Goal: Task Accomplishment & Management: Complete application form

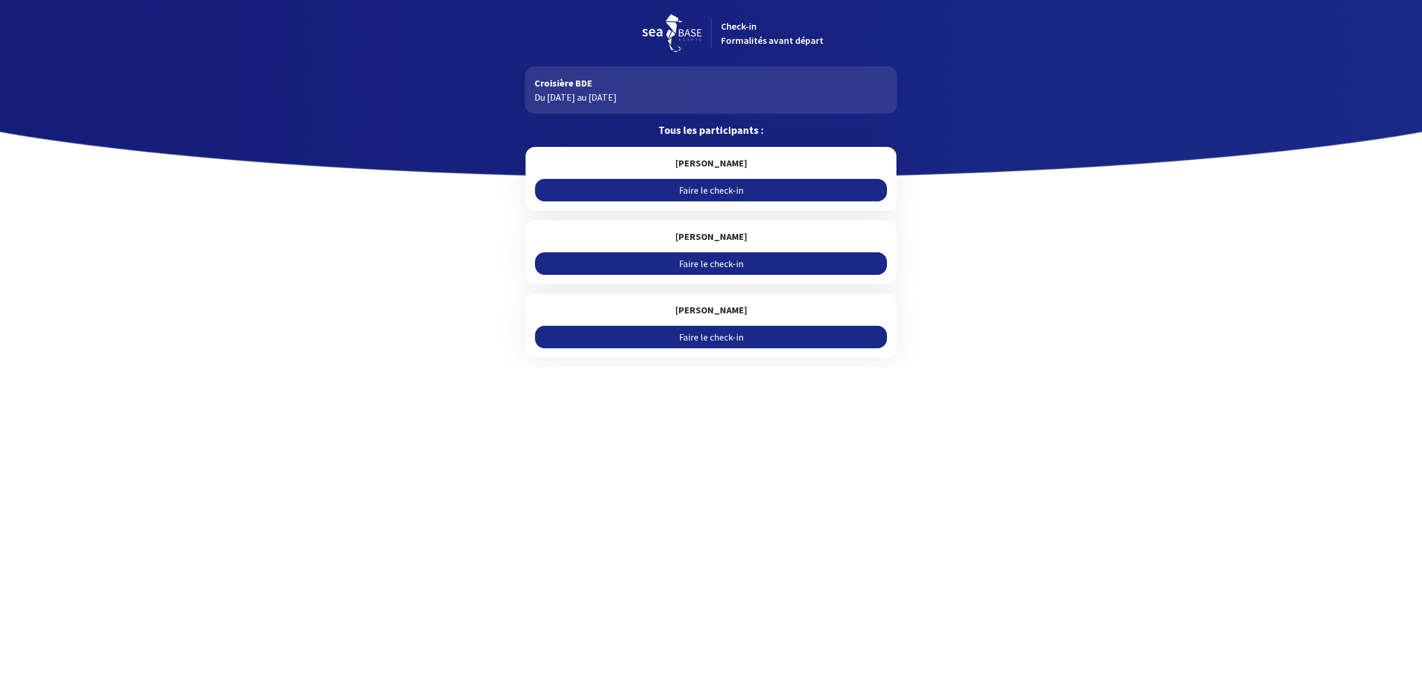
click at [695, 193] on link "Faire le check-in" at bounding box center [710, 190] width 351 height 23
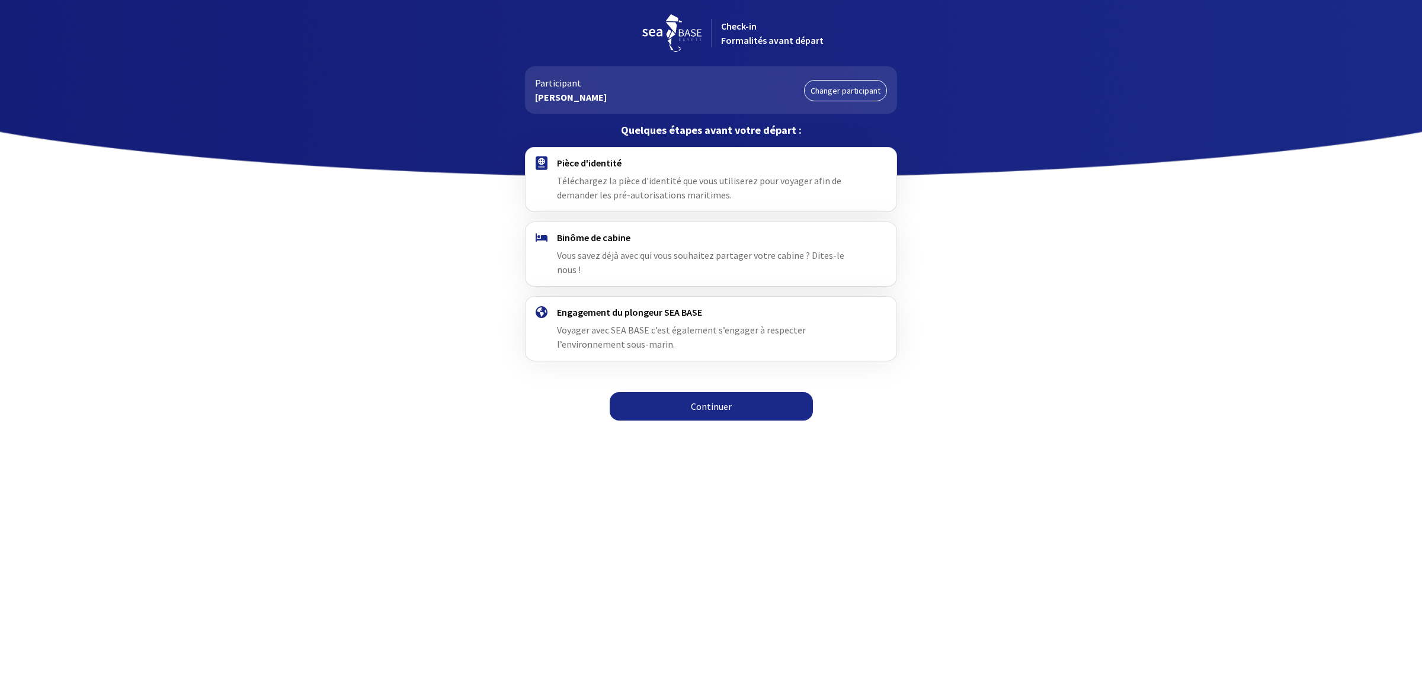
click at [711, 392] on link "Continuer" at bounding box center [711, 406] width 203 height 28
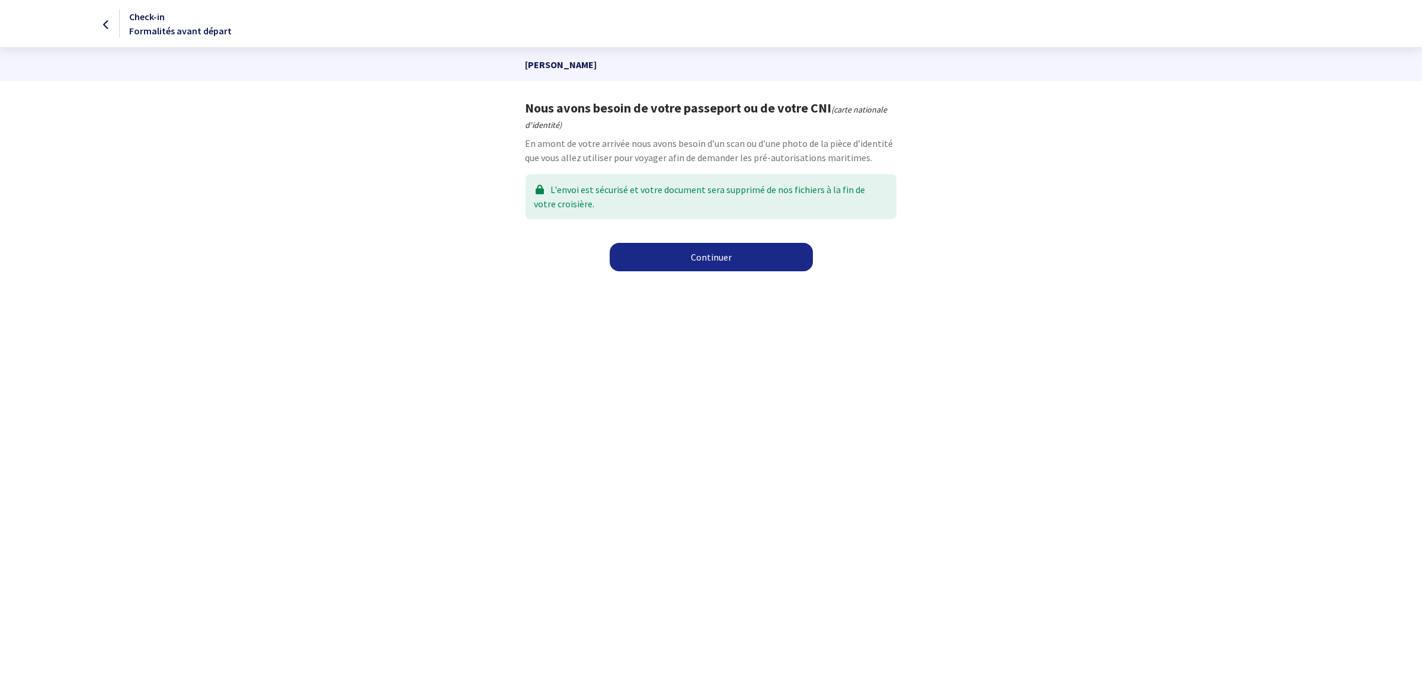
click at [720, 255] on link "Continuer" at bounding box center [711, 257] width 203 height 28
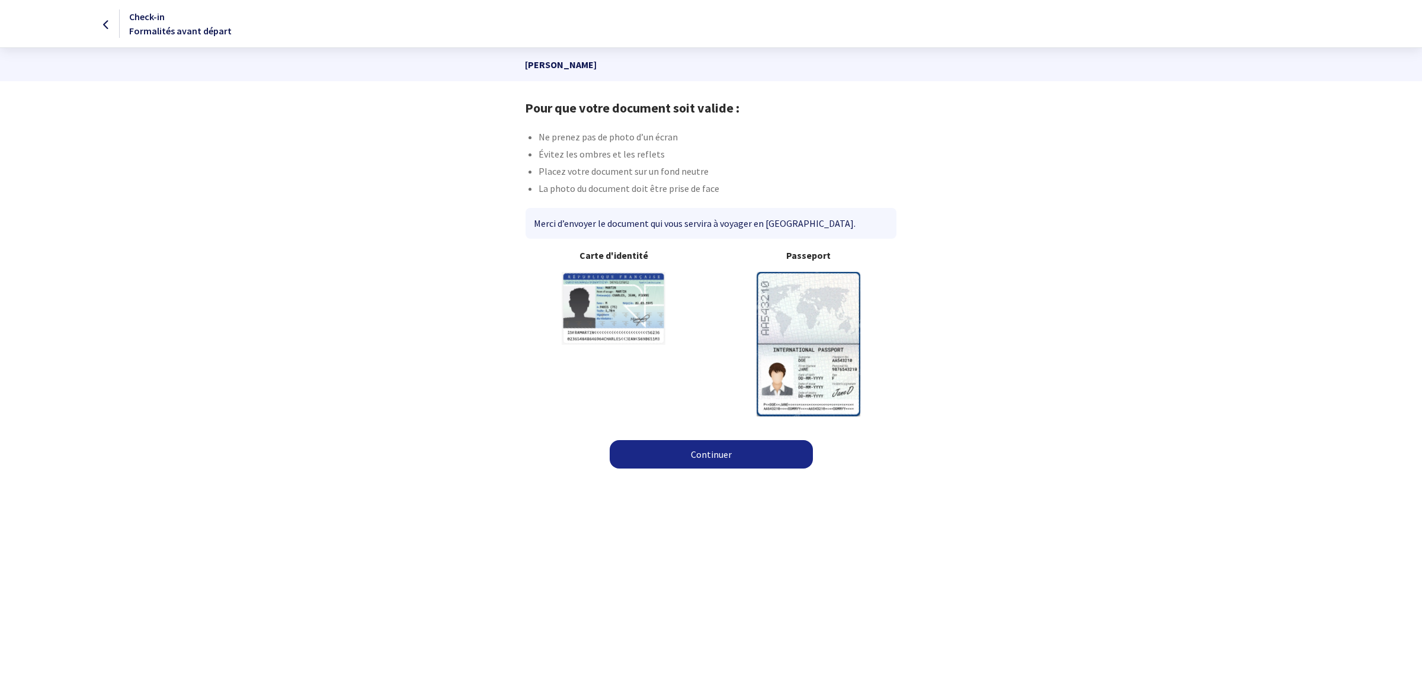
click at [721, 390] on div "Passeport" at bounding box center [808, 332] width 195 height 168
click at [703, 461] on link "Continuer" at bounding box center [711, 454] width 203 height 28
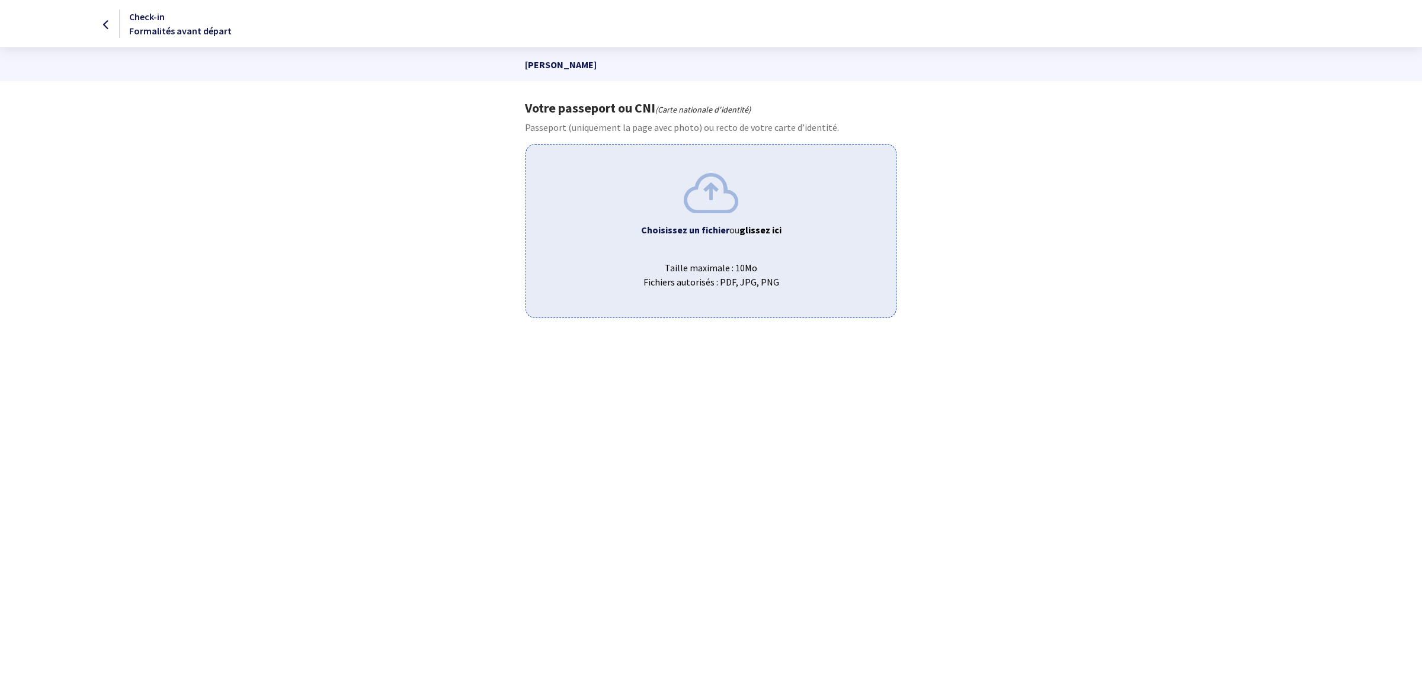
click at [732, 230] on span "ou glissez ici" at bounding box center [756, 230] width 52 height 12
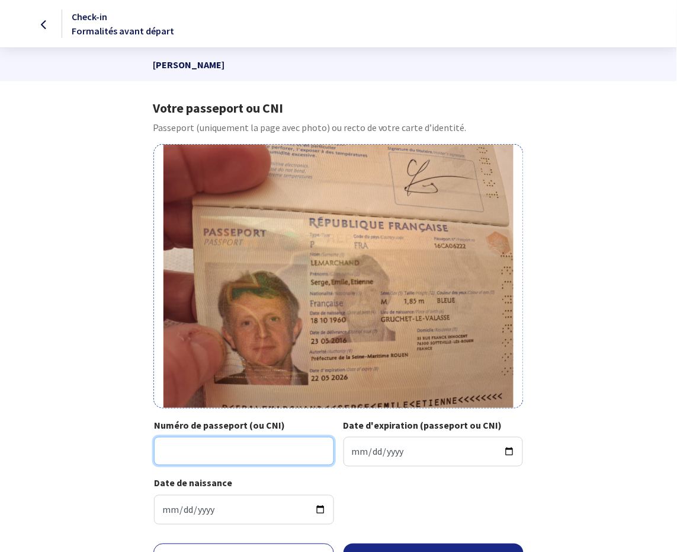
click at [190, 446] on input "Numéro de passeport (ou CNI)" at bounding box center [244, 451] width 180 height 28
type input "16CA06222"
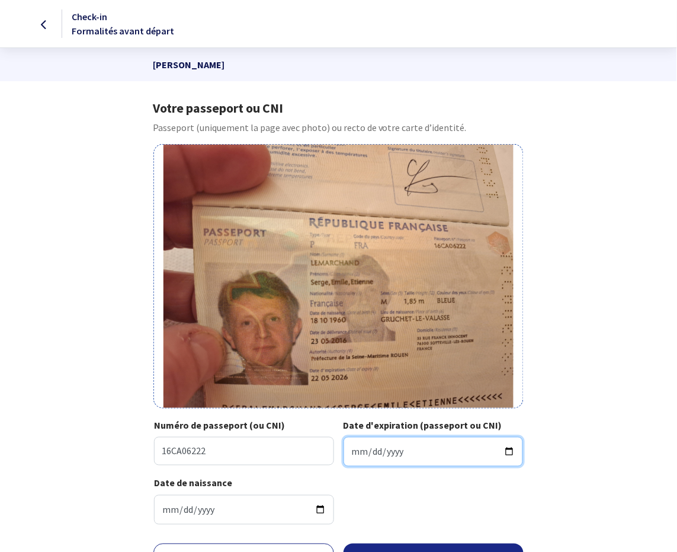
click at [354, 455] on input "Date d'expiration (passeport ou CNI)" at bounding box center [434, 452] width 180 height 30
type input "2026-05-22"
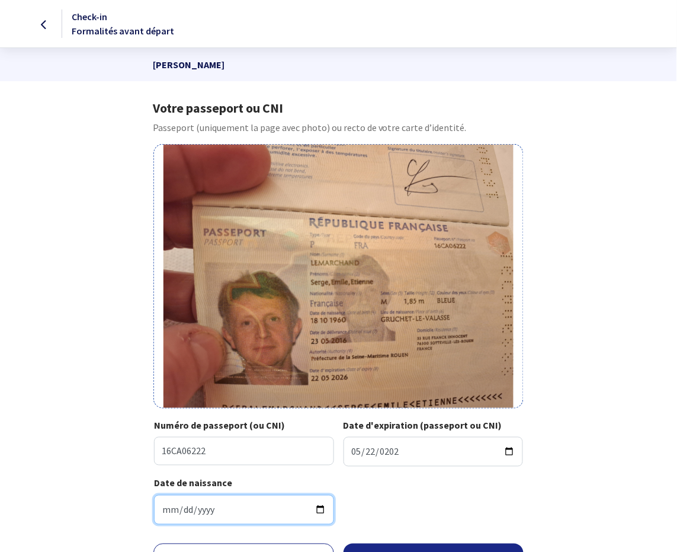
click at [165, 507] on input "Date de naissance" at bounding box center [244, 510] width 180 height 30
type input "1960-10-18"
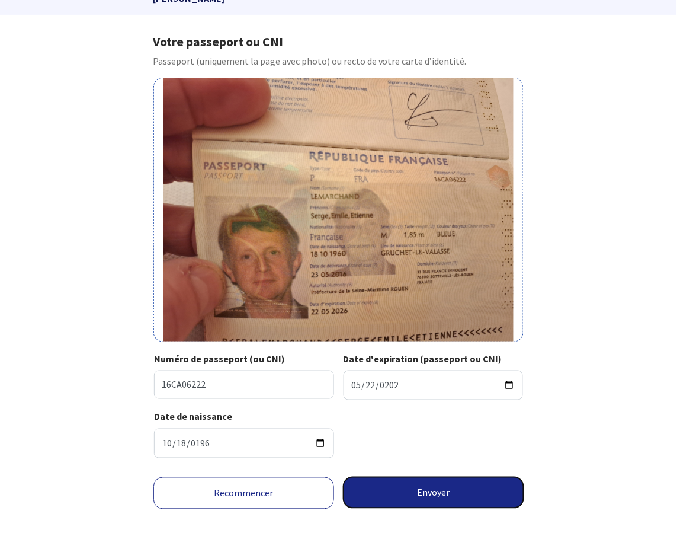
click at [437, 500] on button "Envoyer" at bounding box center [434, 492] width 181 height 31
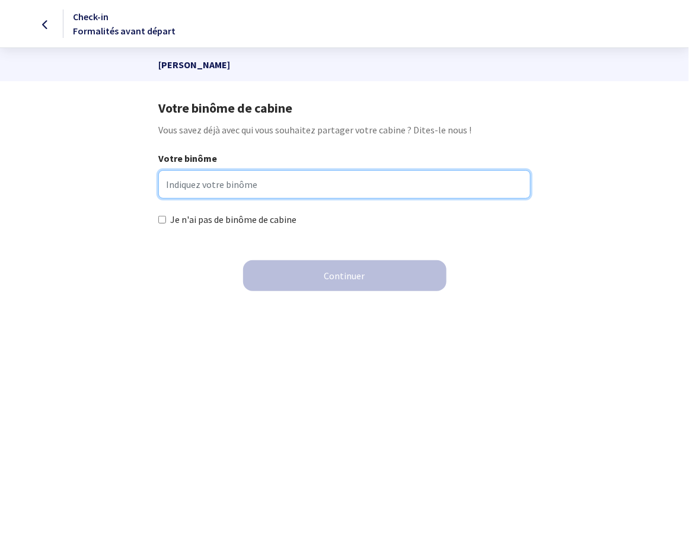
click at [224, 188] on input "Votre binôme" at bounding box center [344, 184] width 372 height 28
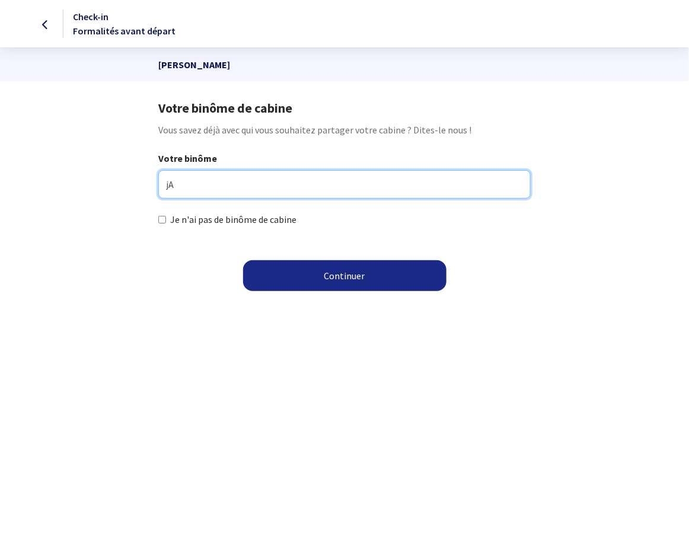
type input "j"
type input "Jaunin Richard"
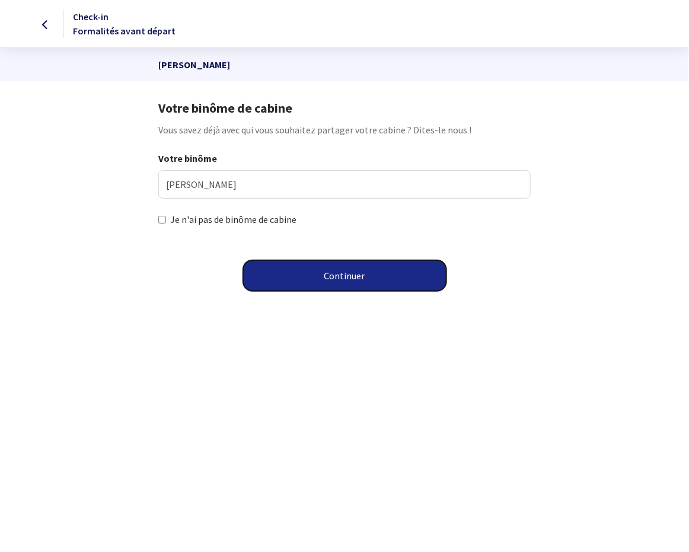
click at [310, 273] on button "Continuer" at bounding box center [344, 275] width 203 height 31
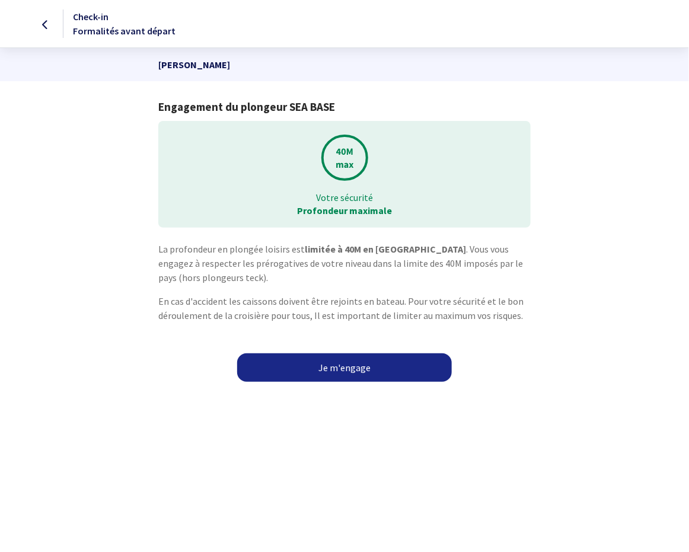
click at [338, 373] on link "Je m'engage" at bounding box center [344, 367] width 215 height 28
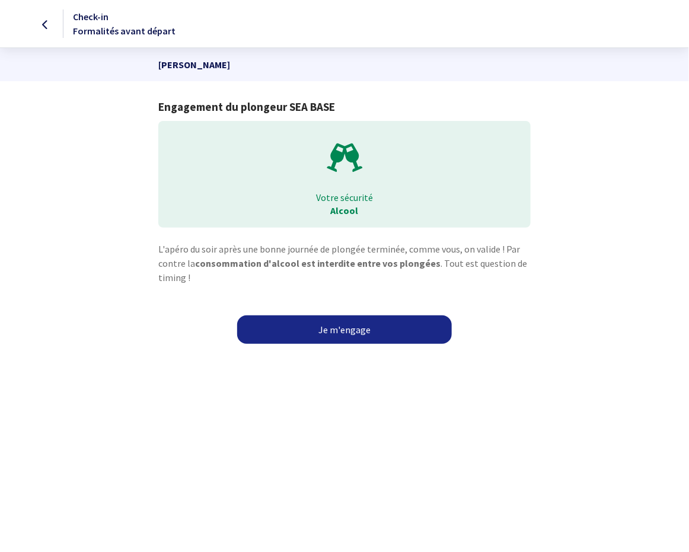
click at [345, 313] on div "L'apéro du soir après une bonne journée de plongée terminée, comme vous, on val…" at bounding box center [344, 282] width 670 height 81
click at [347, 326] on link "Je m'engage" at bounding box center [344, 329] width 215 height 28
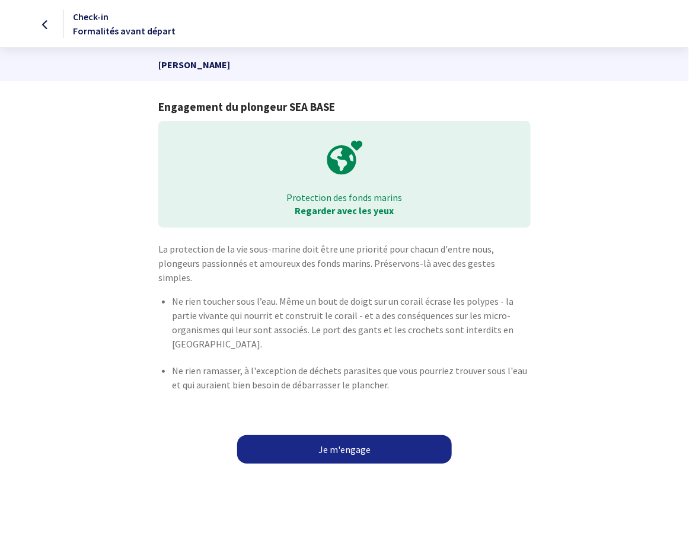
click at [360, 435] on link "Je m'engage" at bounding box center [344, 449] width 215 height 28
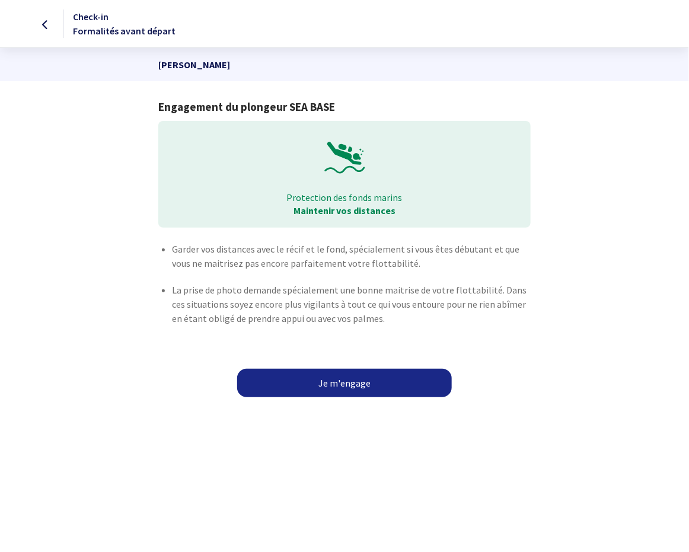
click at [359, 387] on link "Je m'engage" at bounding box center [344, 383] width 215 height 28
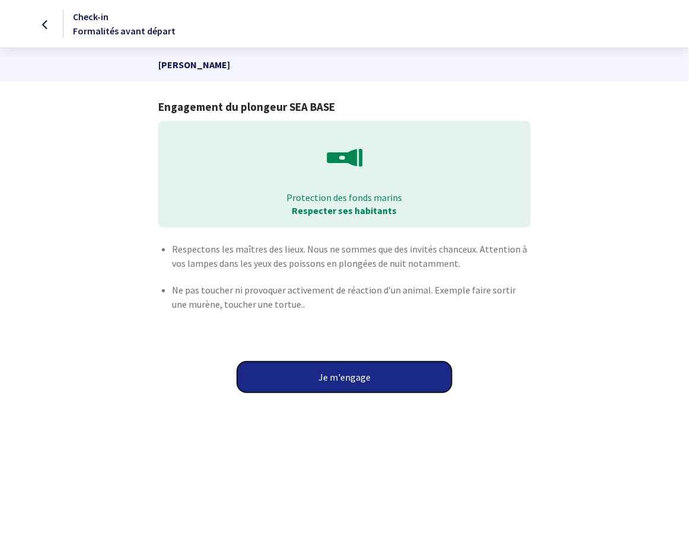
click at [359, 381] on button "Je m'engage" at bounding box center [344, 377] width 215 height 31
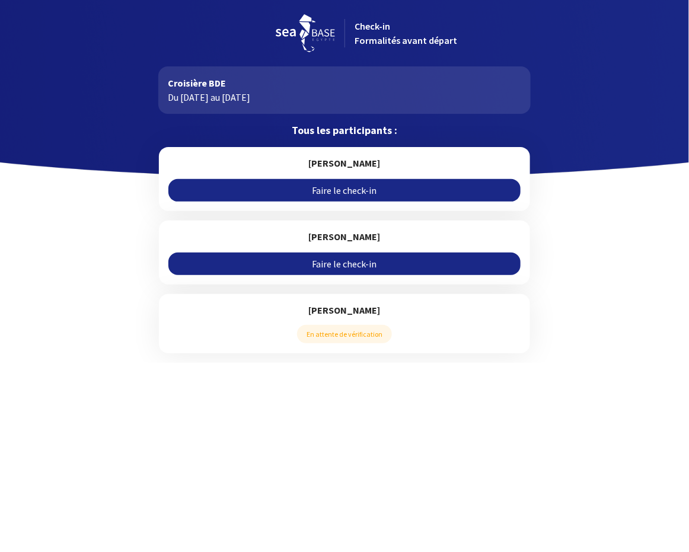
click at [341, 261] on link "Faire le check-in" at bounding box center [343, 263] width 351 height 23
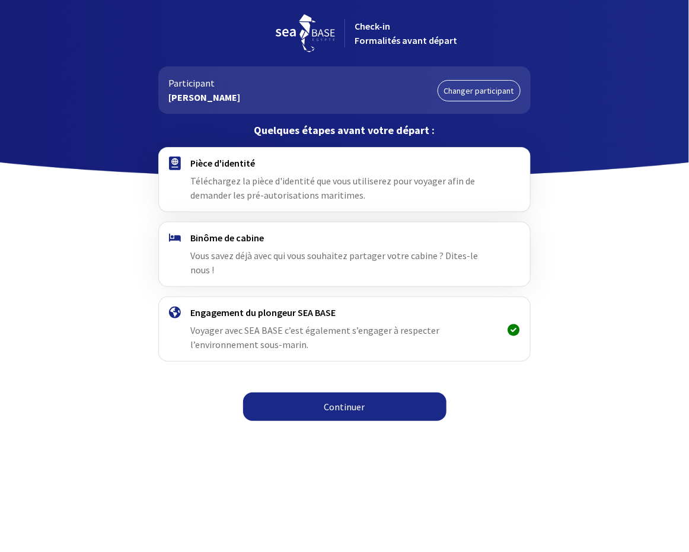
click at [329, 394] on link "Continuer" at bounding box center [344, 406] width 203 height 28
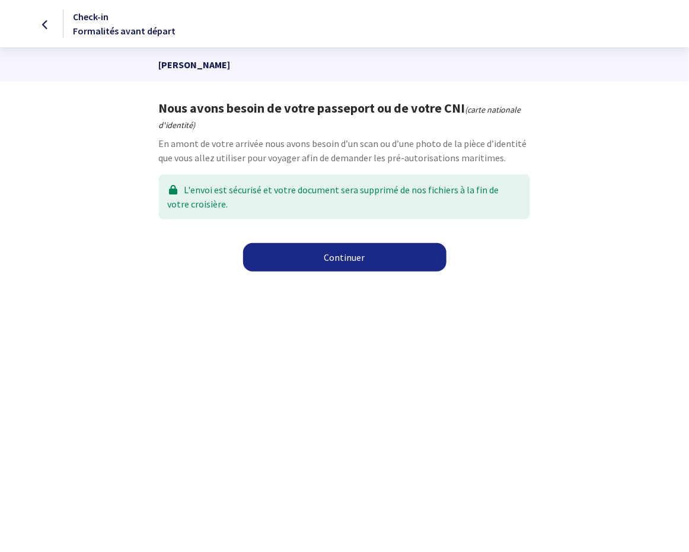
click at [340, 260] on link "Continuer" at bounding box center [344, 257] width 203 height 28
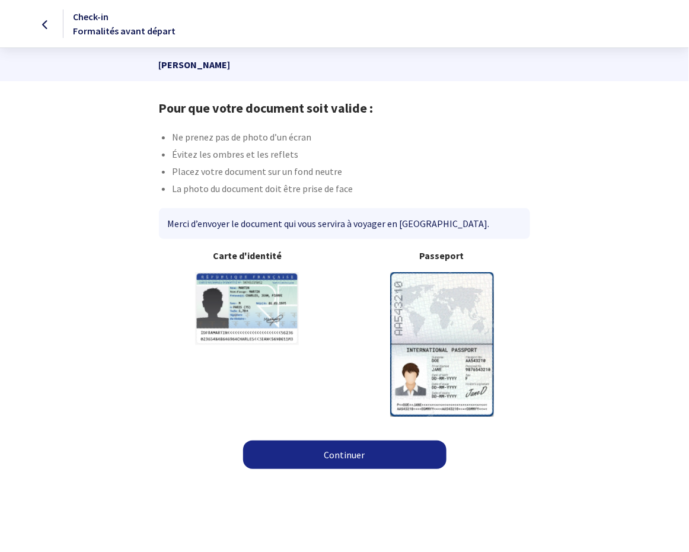
click at [360, 456] on link "Continuer" at bounding box center [344, 454] width 203 height 28
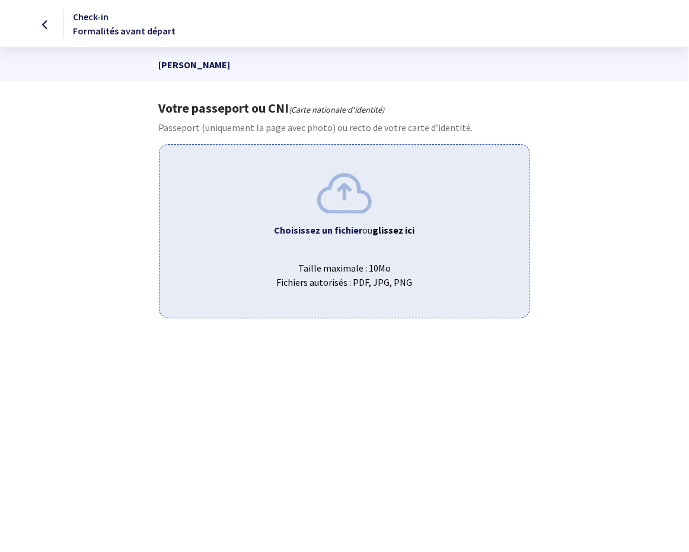
click at [325, 254] on span "Taille maximale : 10Mo Fichiers autorisés : PDF, JPG, PNG" at bounding box center [344, 270] width 350 height 38
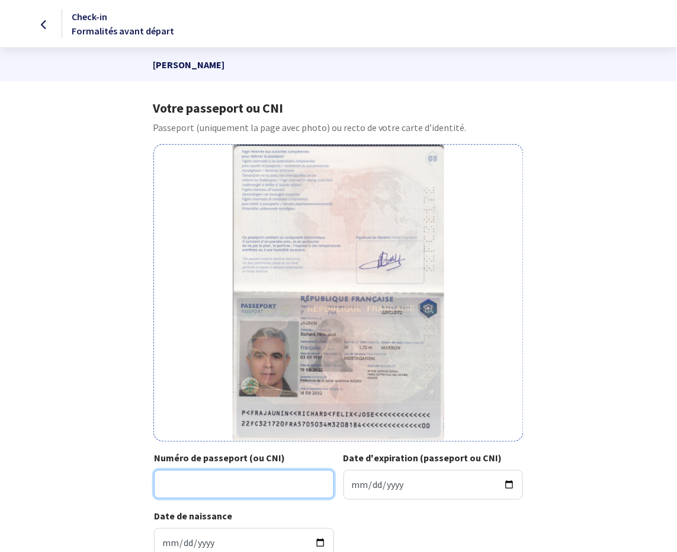
click at [193, 485] on input "Numéro de passeport (ou CNI)" at bounding box center [244, 484] width 180 height 28
click at [175, 487] on input "22fc32172" at bounding box center [244, 484] width 180 height 28
type input "22FC32172"
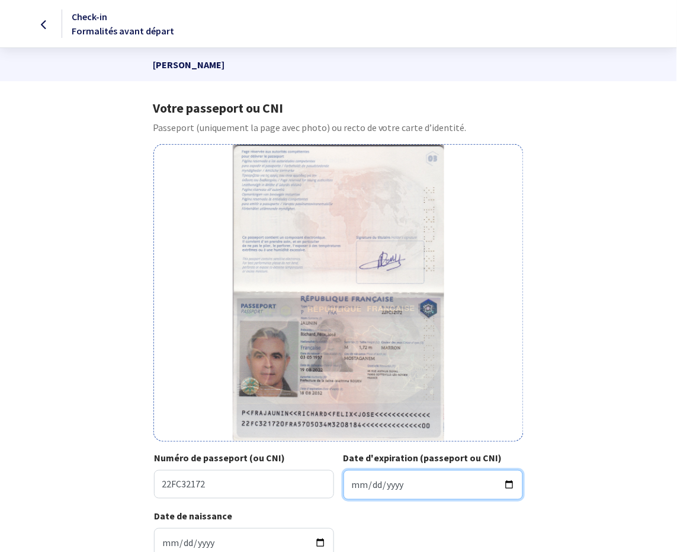
click at [351, 485] on input "Date d'expiration (passeport ou CNI)" at bounding box center [434, 485] width 180 height 30
type input "[DATE]"
click at [167, 545] on input "Date de naissance" at bounding box center [244, 543] width 180 height 30
type input "[DATE]"
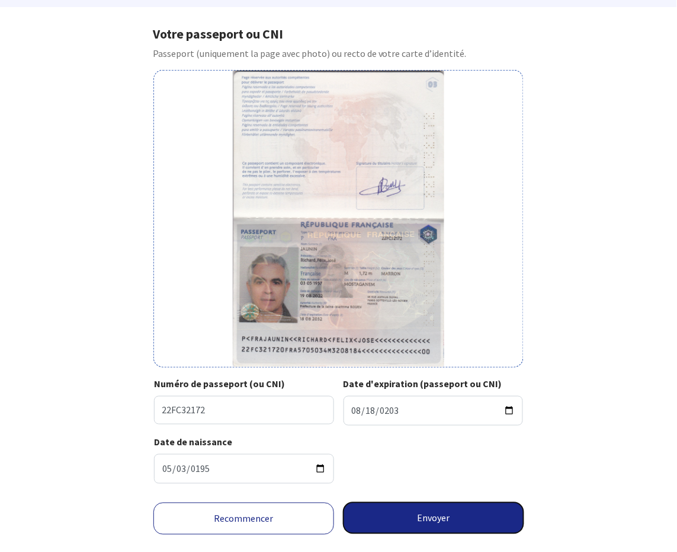
click at [403, 519] on button "Envoyer" at bounding box center [434, 518] width 181 height 31
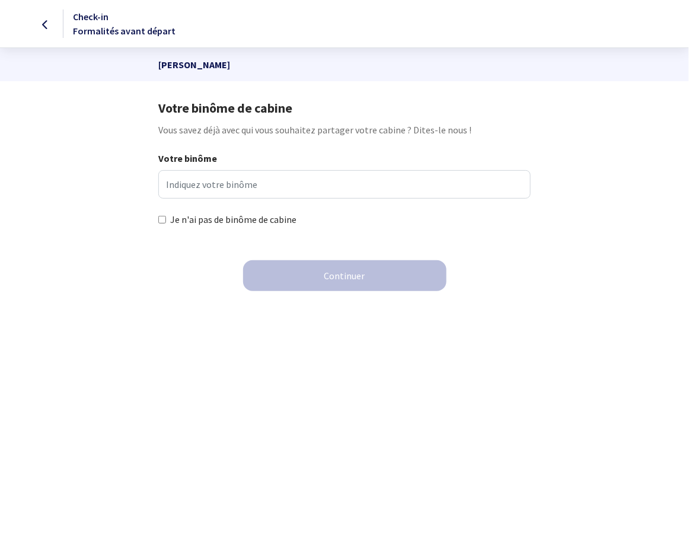
click at [216, 164] on div "Votre binôme" at bounding box center [344, 174] width 372 height 47
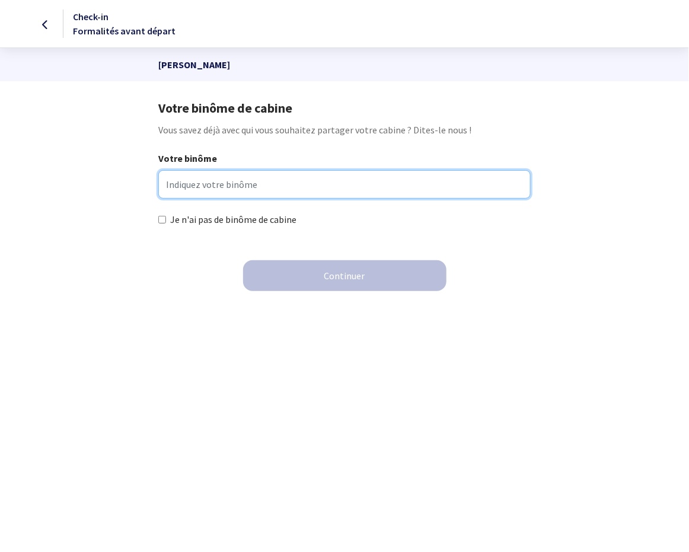
click at [214, 180] on input "Votre binôme" at bounding box center [344, 184] width 372 height 28
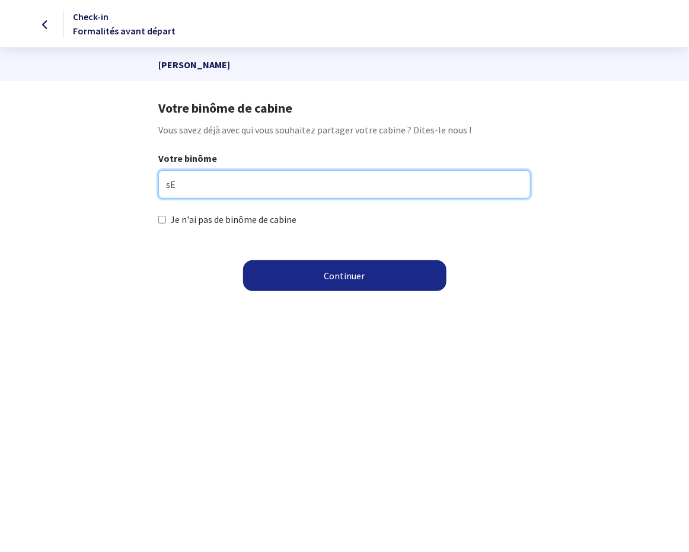
type input "s"
type input "SERGE"
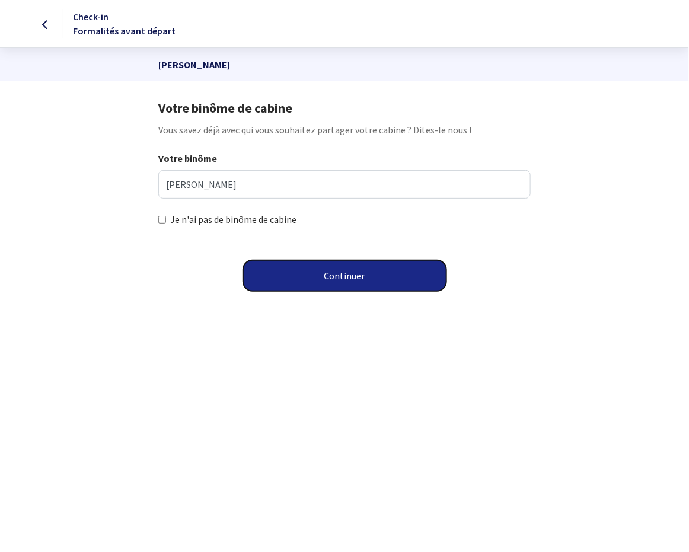
click at [336, 262] on button "Continuer" at bounding box center [344, 275] width 203 height 31
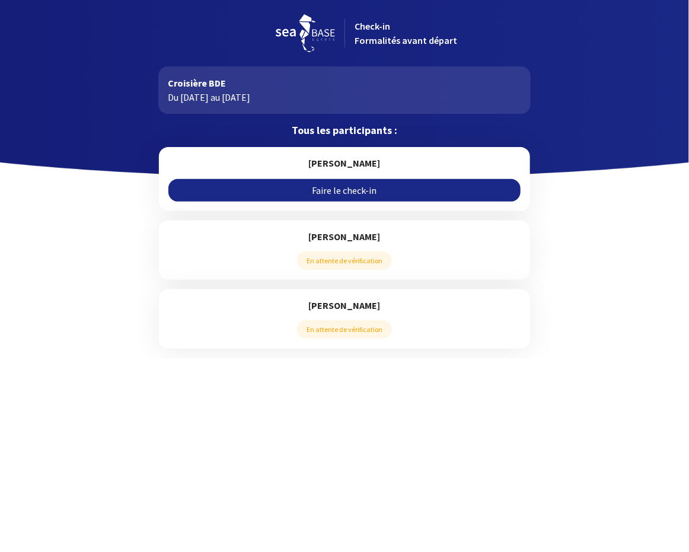
click at [360, 188] on link "Faire le check-in" at bounding box center [343, 190] width 351 height 23
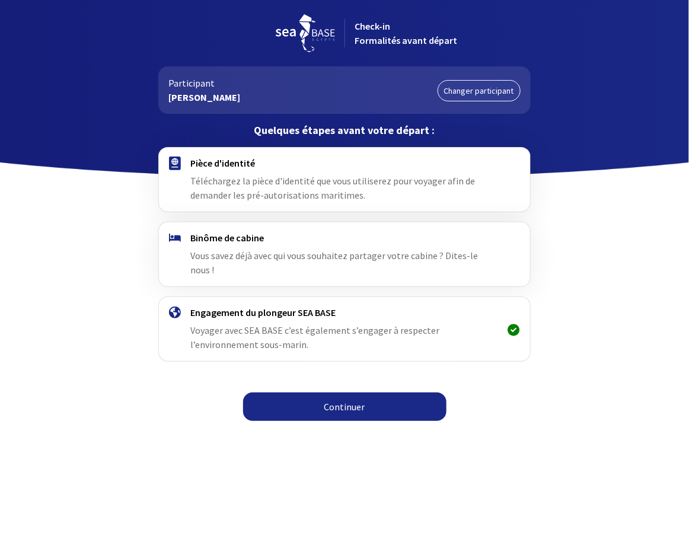
click at [344, 392] on link "Continuer" at bounding box center [344, 406] width 203 height 28
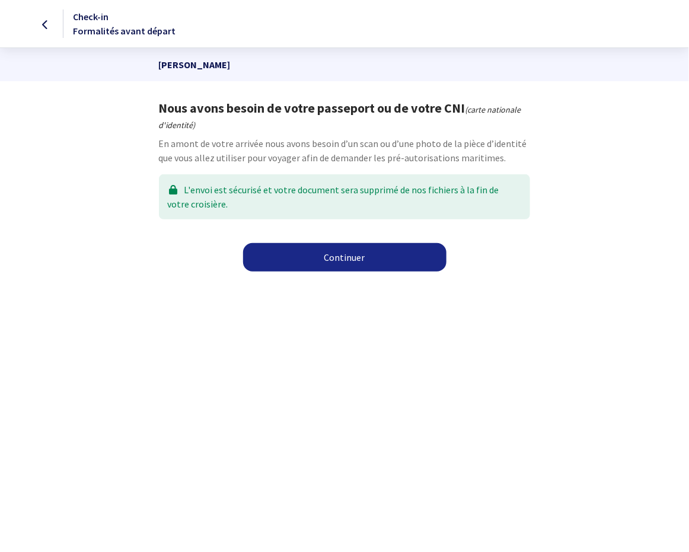
click at [350, 260] on link "Continuer" at bounding box center [344, 257] width 203 height 28
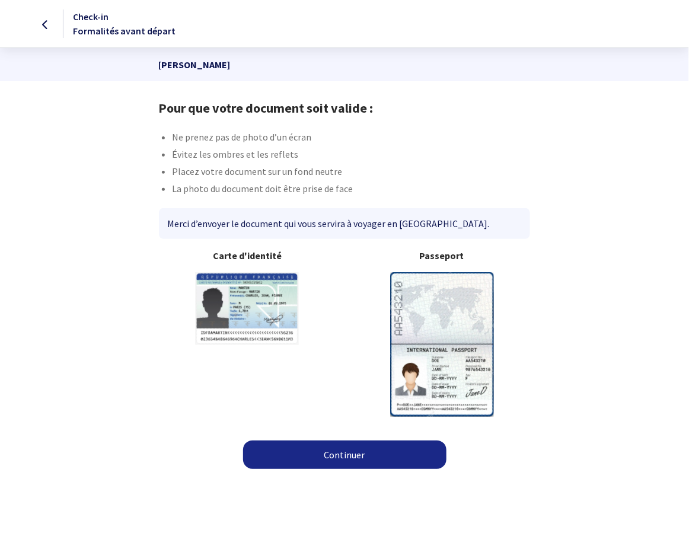
click at [369, 460] on link "Continuer" at bounding box center [344, 454] width 203 height 28
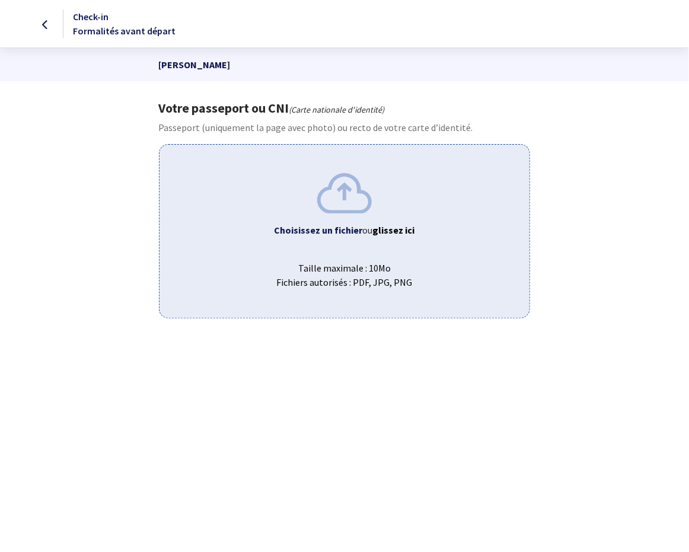
click at [343, 248] on div "Choisissez un fichier ou glissez ici Taille maximale : 10Mo Fichiers autorisés …" at bounding box center [344, 231] width 370 height 174
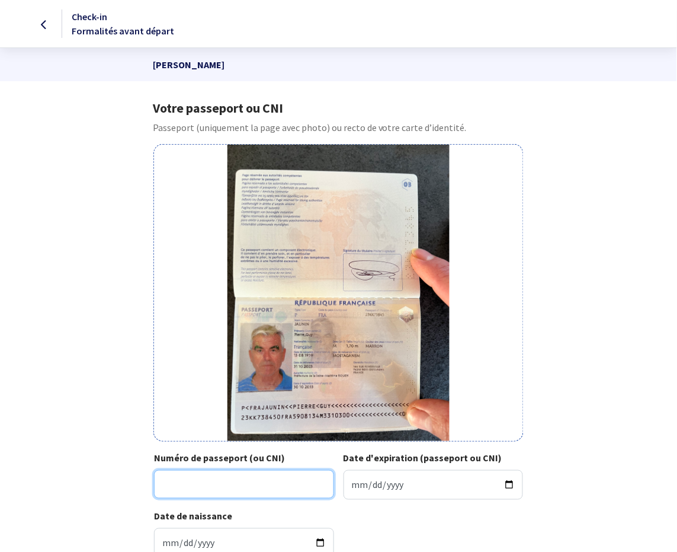
click at [197, 484] on input "Numéro de passeport (ou CNI)" at bounding box center [244, 484] width 180 height 28
type input "23KK73845"
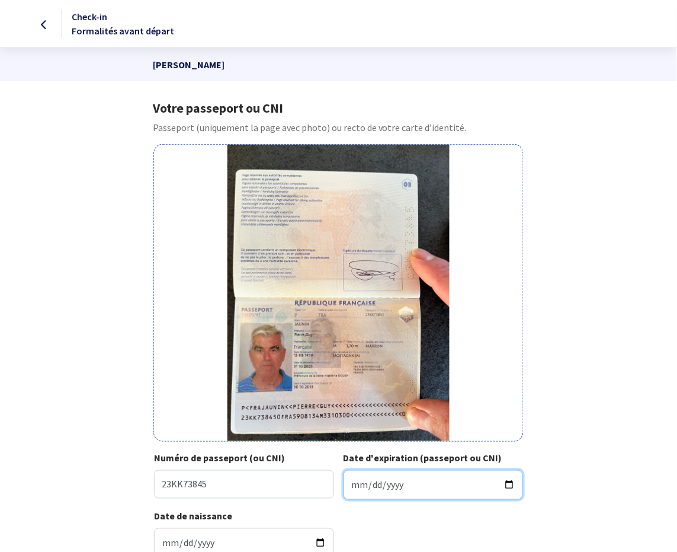
click at [350, 488] on input "Date d'expiration (passeport ou CNI)" at bounding box center [434, 485] width 180 height 30
type input "2033-10-30"
click at [166, 543] on input "Date de naissance" at bounding box center [244, 543] width 180 height 30
type input "1959-08-13"
click at [445, 538] on div "Date de naissance 1959-08-13" at bounding box center [338, 538] width 369 height 58
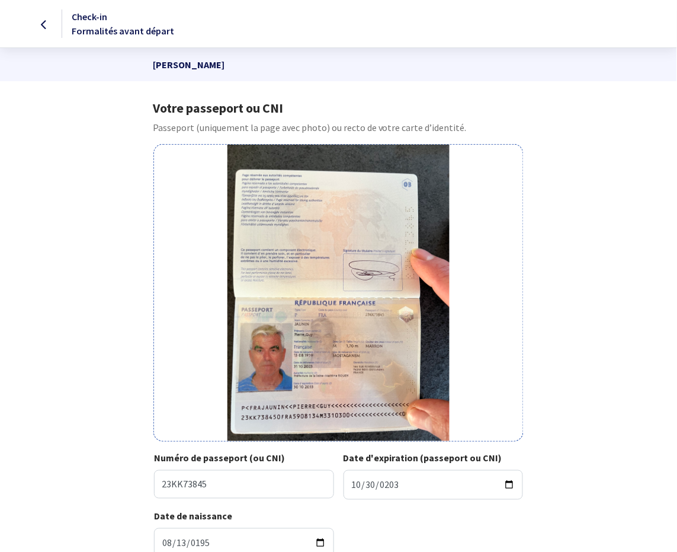
scroll to position [101, 0]
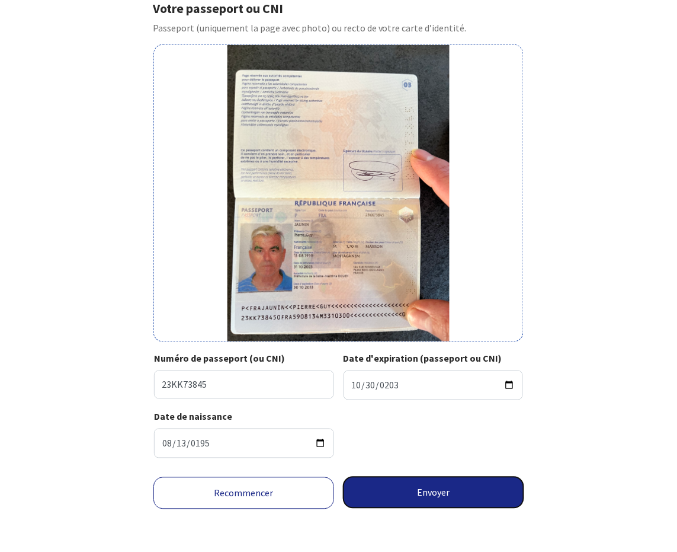
click at [428, 492] on button "Envoyer" at bounding box center [434, 492] width 181 height 31
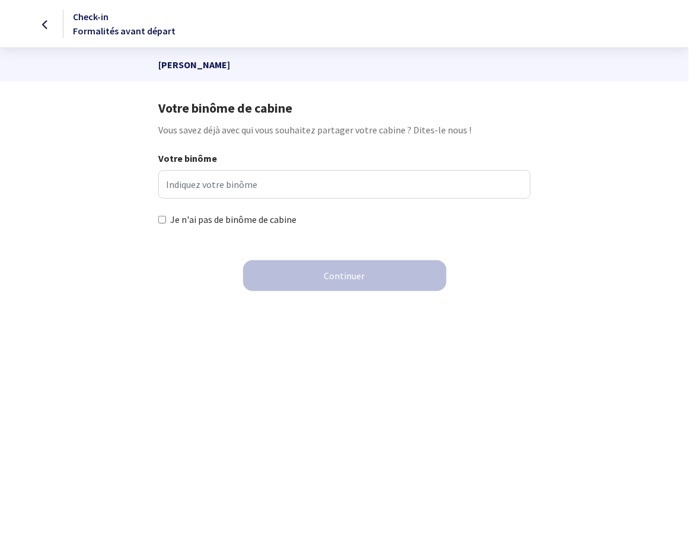
click at [268, 215] on label "Je n'ai pas de binôme de cabine" at bounding box center [233, 219] width 126 height 14
click at [166, 216] on input "Je n'ai pas de binôme de cabine" at bounding box center [162, 220] width 8 height 8
checkbox input "true"
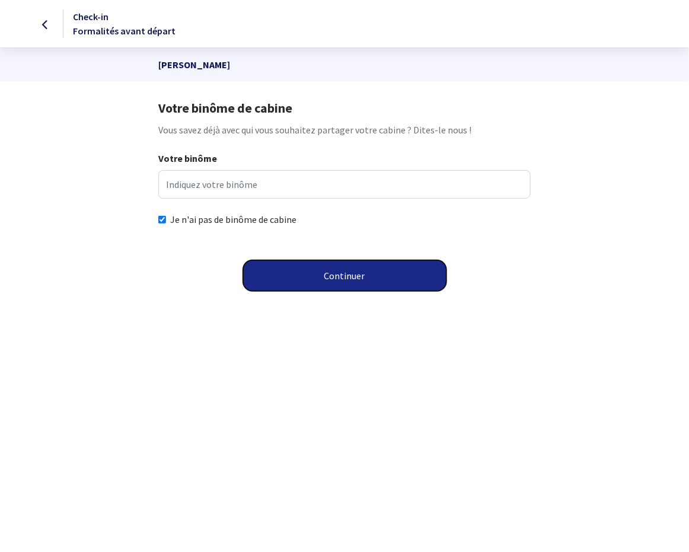
click at [335, 279] on button "Continuer" at bounding box center [344, 275] width 203 height 31
